Goal: Transaction & Acquisition: Download file/media

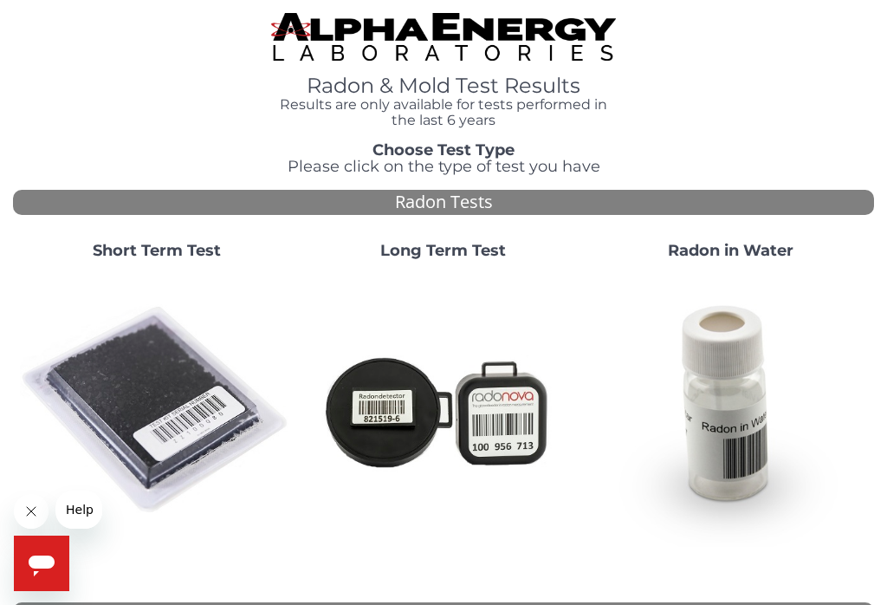
click at [149, 380] on img at bounding box center [156, 410] width 273 height 273
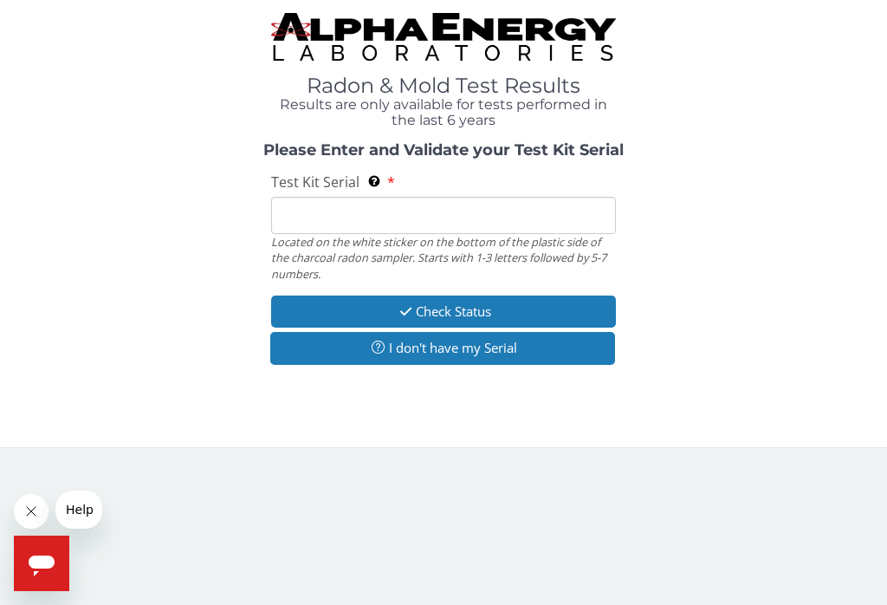
click at [667, 364] on div "Please Enter and Validate your Test Kit Serial Test Kit Serial Located on the w…" at bounding box center [443, 255] width 861 height 227
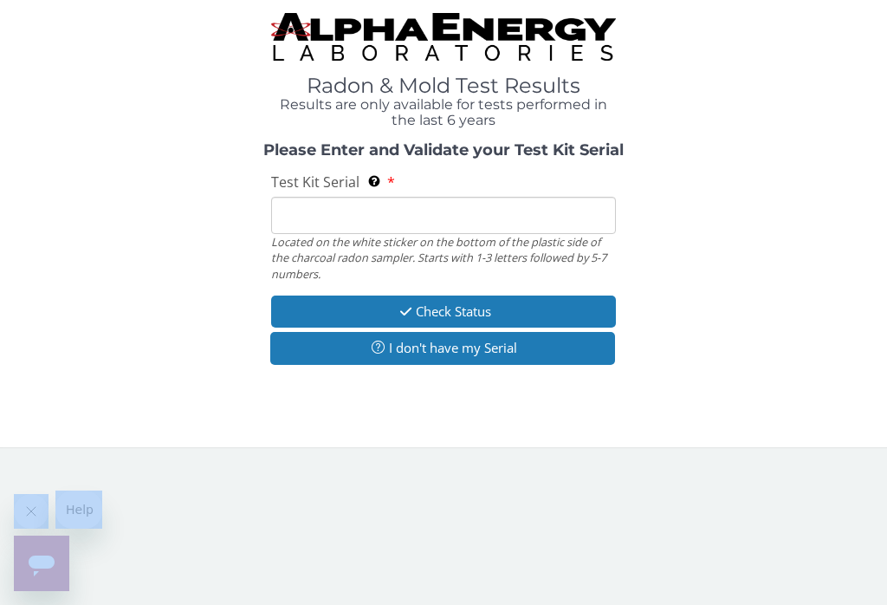
click at [667, 360] on div "Please Enter and Validate your Test Kit Serial Test Kit Serial Located on the w…" at bounding box center [443, 255] width 861 height 227
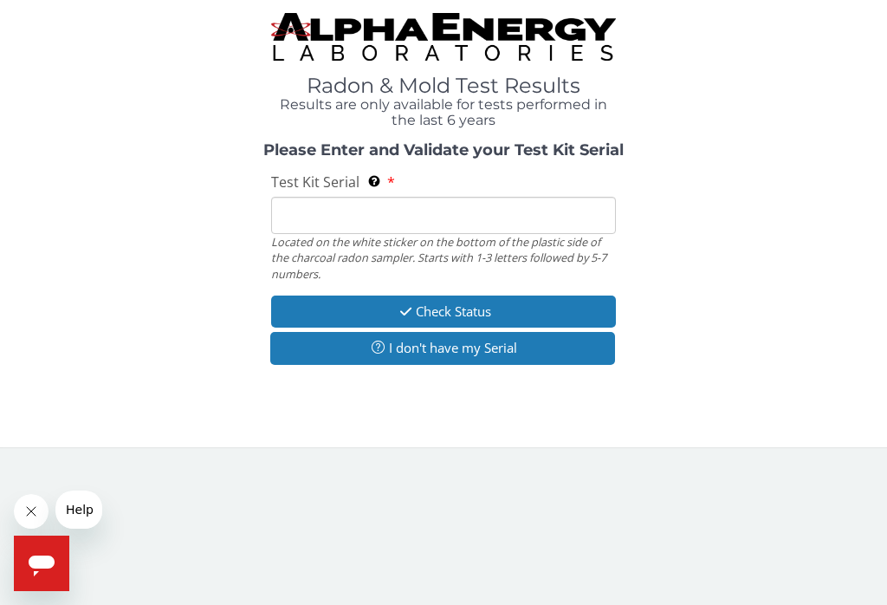
click at [503, 278] on div "Please Enter and Validate your Test Kit Serial Test Kit Serial Located on the w…" at bounding box center [443, 255] width 861 height 227
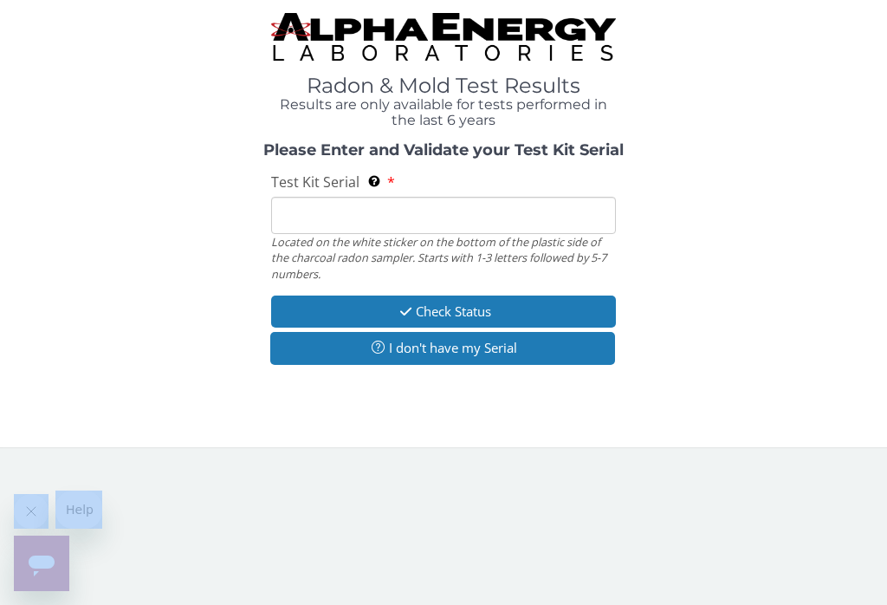
click at [359, 198] on input "Test Kit Serial Located on the white sticker on the bottom of the plastic side …" at bounding box center [443, 215] width 345 height 37
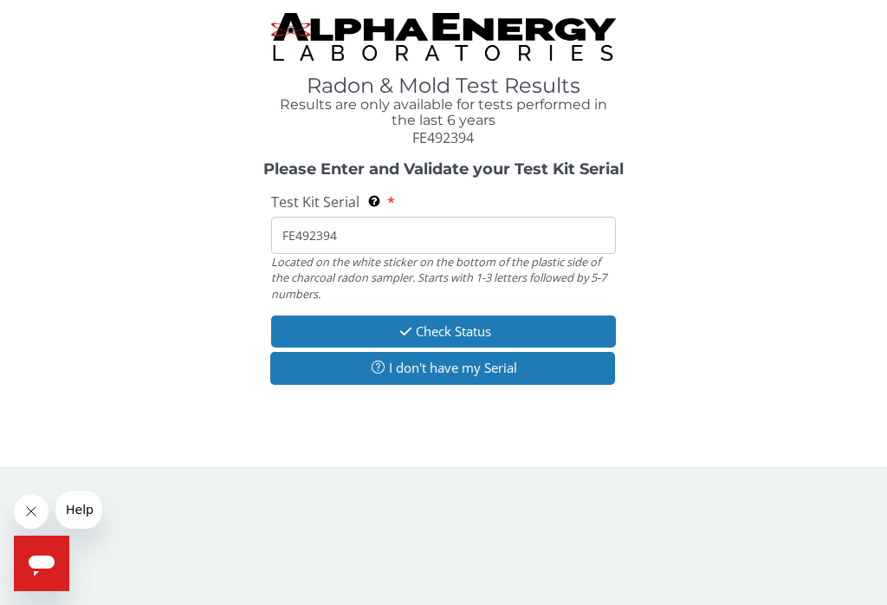
type input "FE492394"
click at [491, 321] on button "Check Status" at bounding box center [443, 331] width 345 height 32
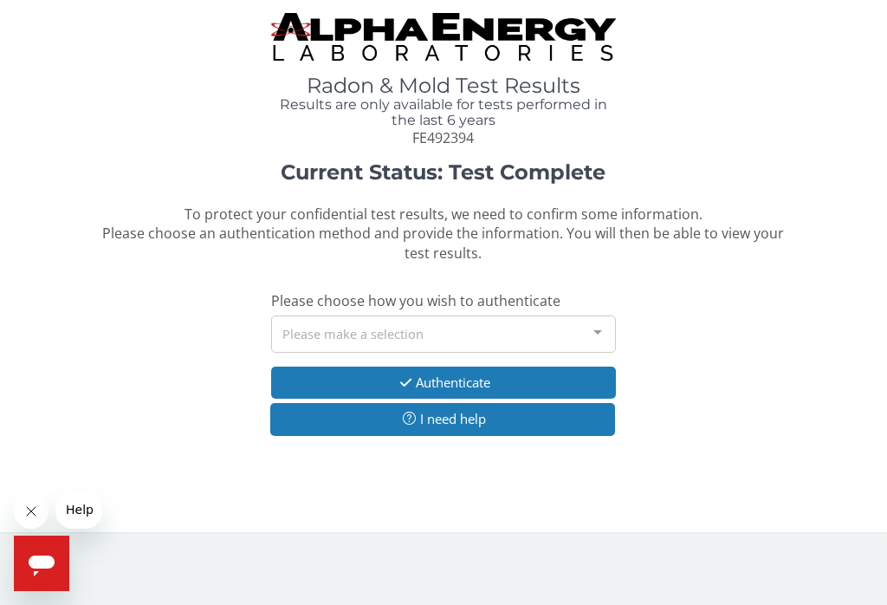
click at [594, 331] on div at bounding box center [598, 332] width 35 height 33
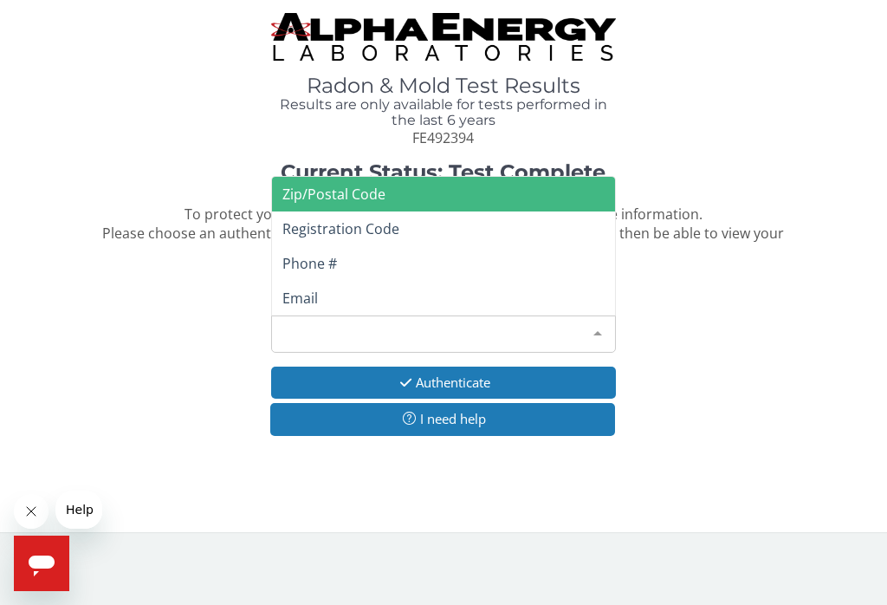
click at [342, 263] on span "Phone #" at bounding box center [443, 263] width 343 height 35
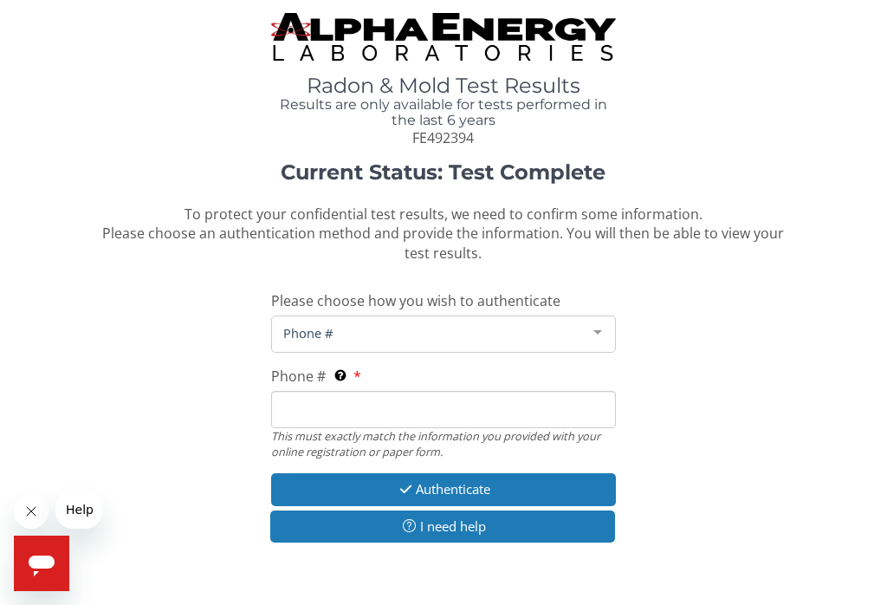
click at [405, 326] on span "Phone #" at bounding box center [430, 332] width 302 height 19
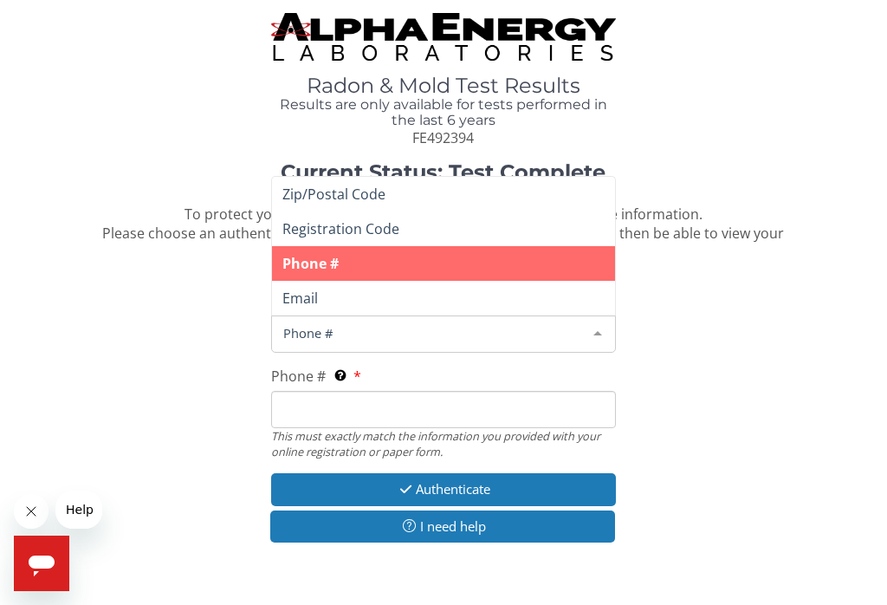
click at [395, 334] on span "Phone #" at bounding box center [430, 332] width 302 height 19
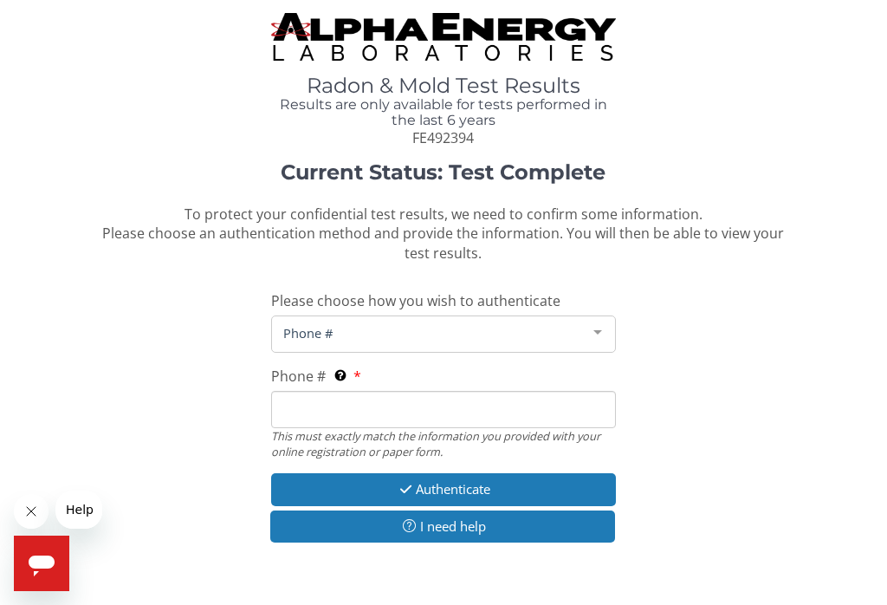
click at [324, 400] on input "Phone # This must exactly match the information you provided with your online r…" at bounding box center [443, 409] width 345 height 37
type input "[PHONE_NUMBER]"
click at [473, 478] on button "Authenticate" at bounding box center [443, 489] width 345 height 32
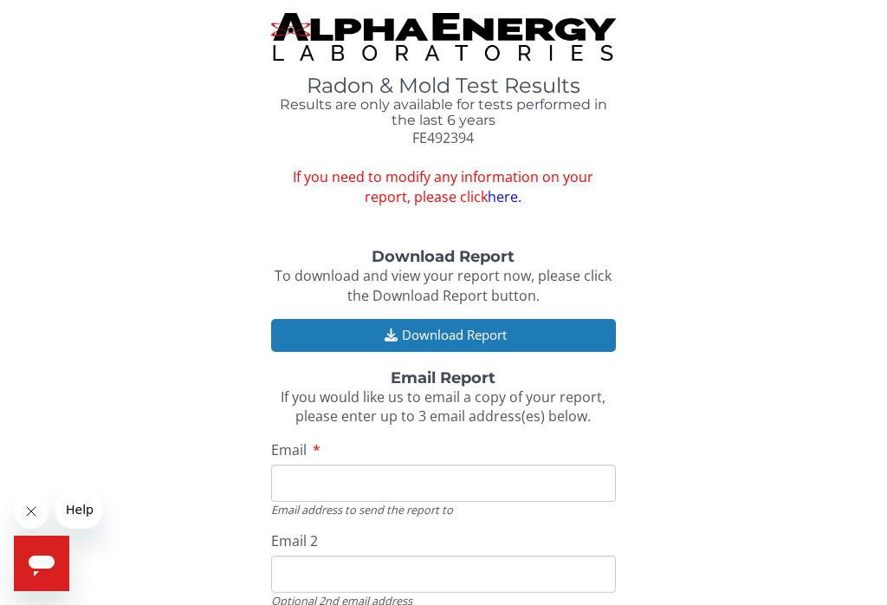
click at [513, 327] on button "Download Report" at bounding box center [443, 335] width 345 height 32
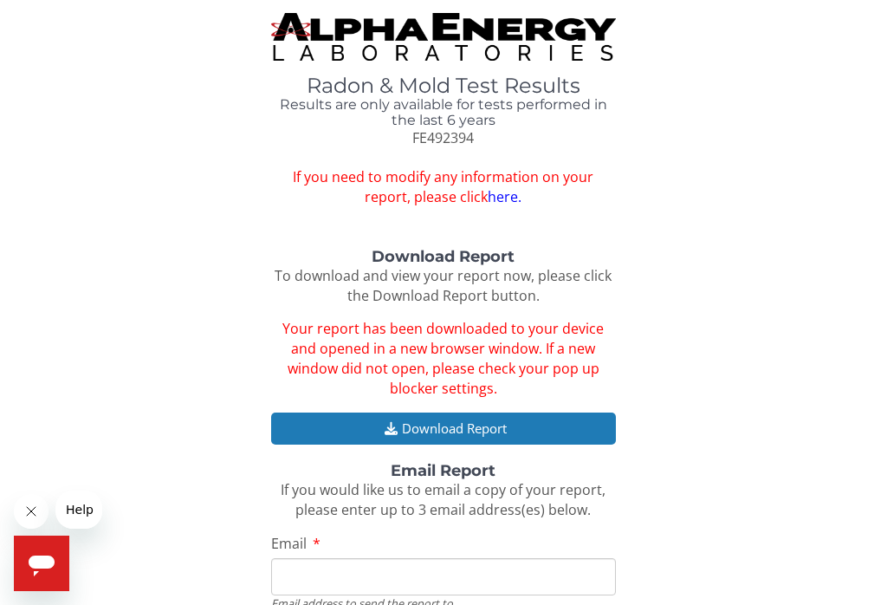
click at [631, 387] on div "Download Report To download and view your report now, please click the Download…" at bounding box center [443, 553] width 861 height 609
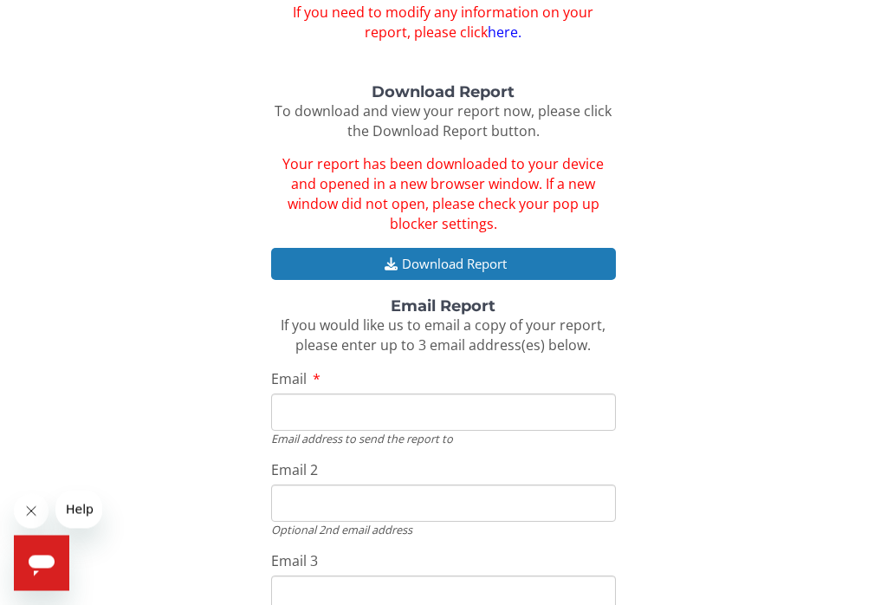
scroll to position [143, 0]
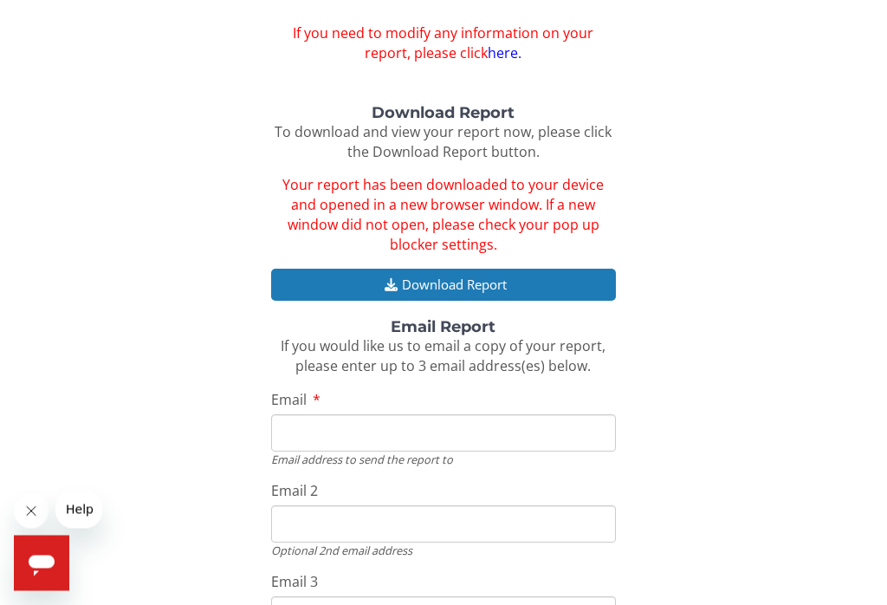
click at [604, 321] on h3 "Email Report" at bounding box center [443, 328] width 345 height 17
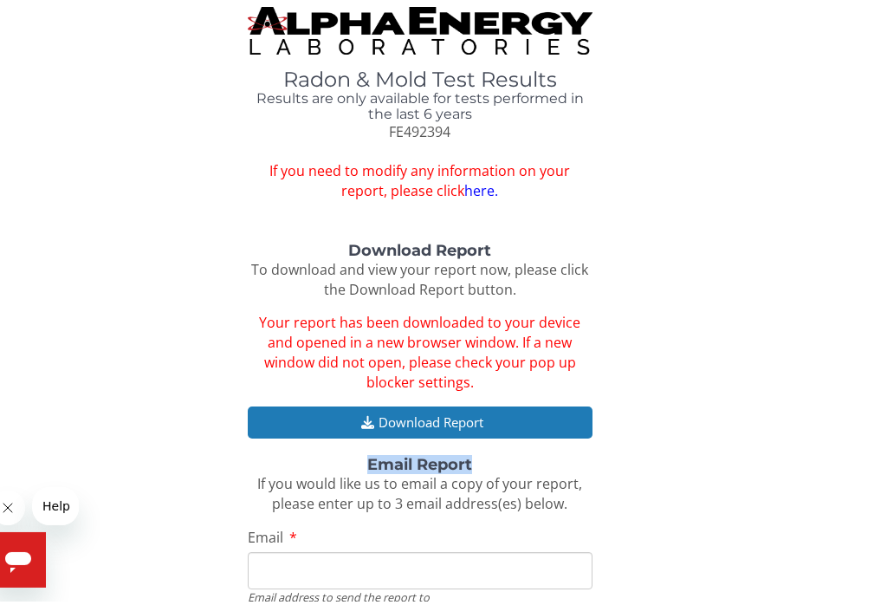
scroll to position [0, 0]
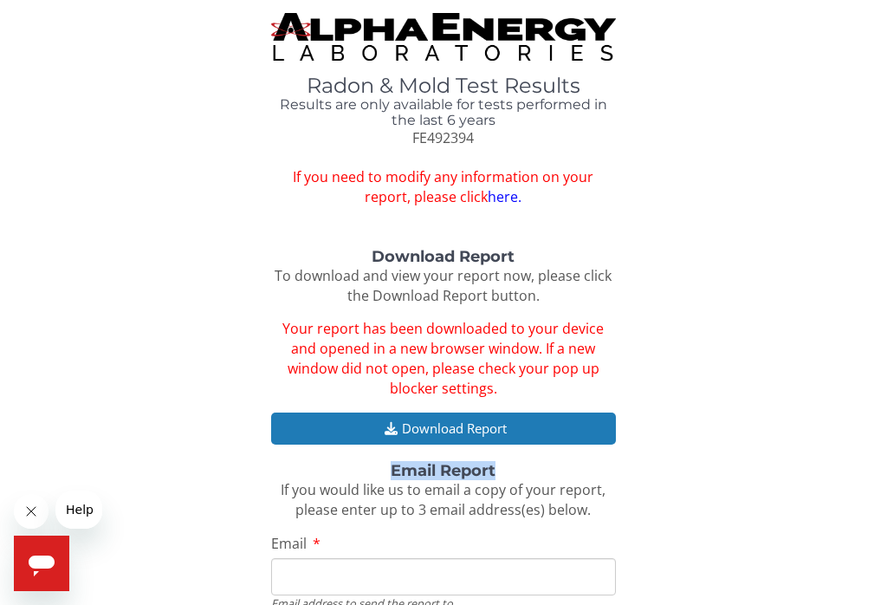
click at [554, 289] on div "Download Report To download and view your report now, please click the Download…" at bounding box center [443, 277] width 345 height 56
click at [487, 423] on button "Download Report" at bounding box center [443, 428] width 345 height 32
